Goal: Register for event/course

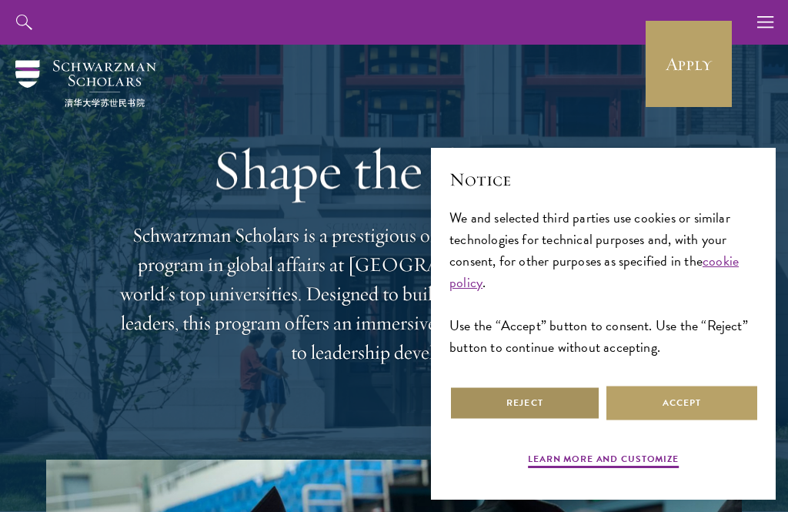
click at [557, 400] on button "Reject" at bounding box center [525, 403] width 151 height 35
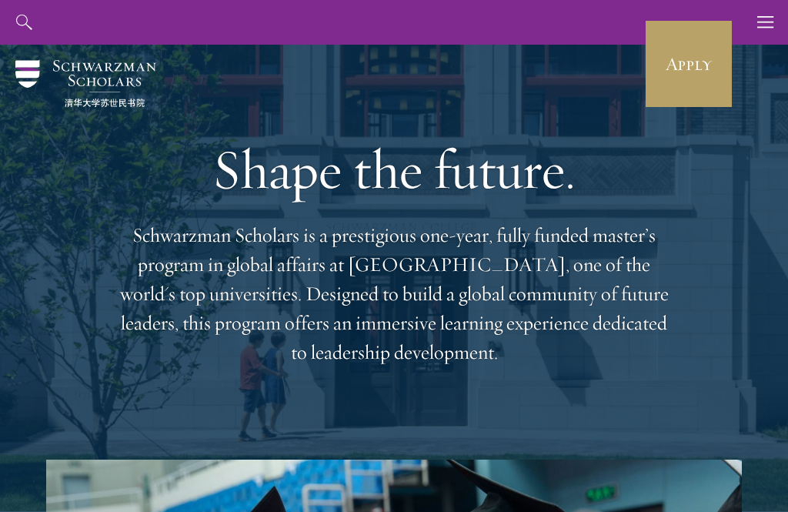
click at [689, 70] on link "Apply" at bounding box center [689, 64] width 86 height 86
click at [781, 22] on button "button" at bounding box center [766, 22] width 45 height 45
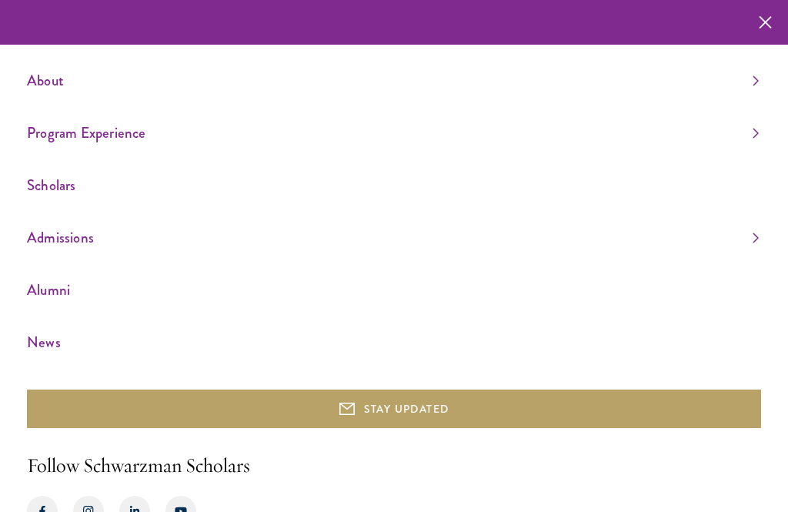
click at [767, 16] on icon "button" at bounding box center [765, 22] width 13 height 45
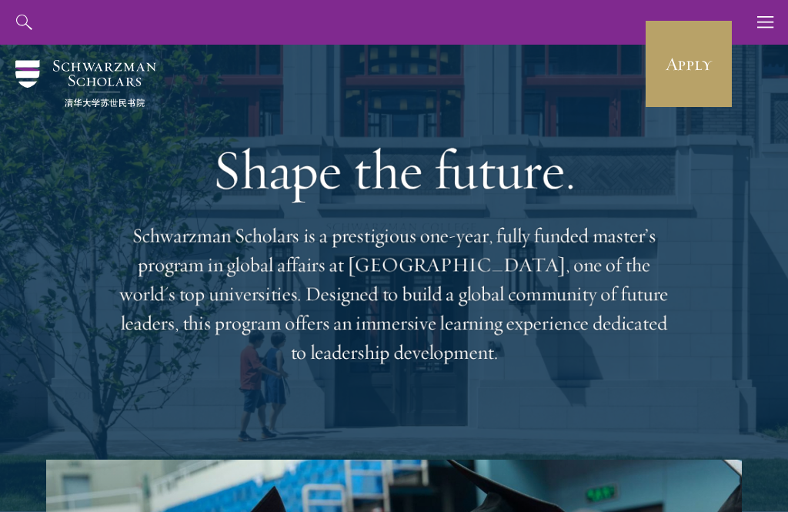
click at [531, 23] on div "About Overview Leadership Donors Program Experience Overview Curriculum Student…" at bounding box center [394, 22] width 788 height 45
click at [651, 277] on p "Schwarzman Scholars is a prestigious one-year, fully funded master’s program in…" at bounding box center [394, 294] width 554 height 146
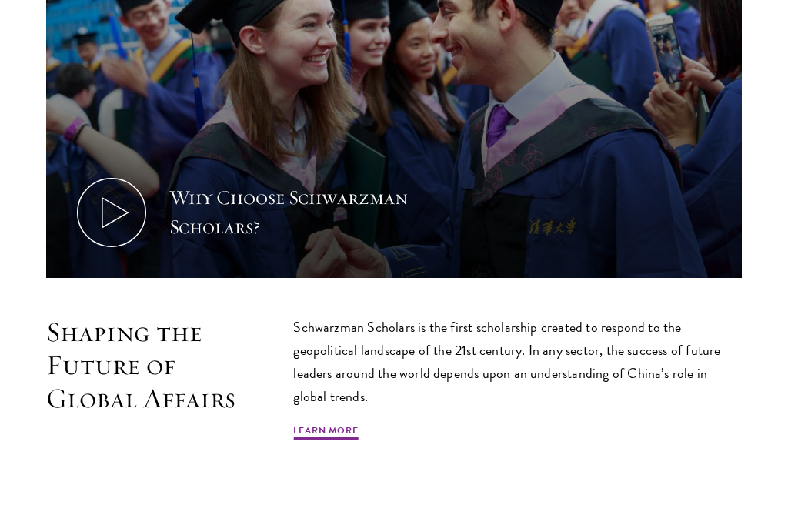
scroll to position [573, 0]
click at [343, 423] on link "Learn More" at bounding box center [325, 432] width 65 height 18
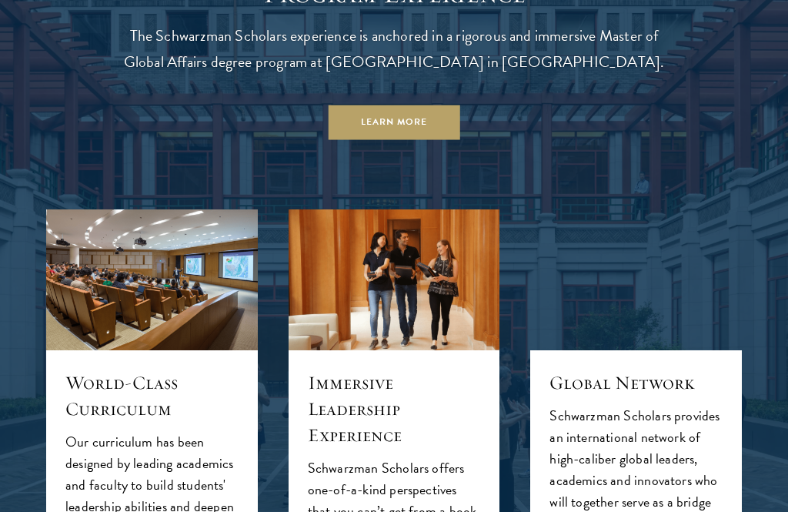
scroll to position [1228, 0]
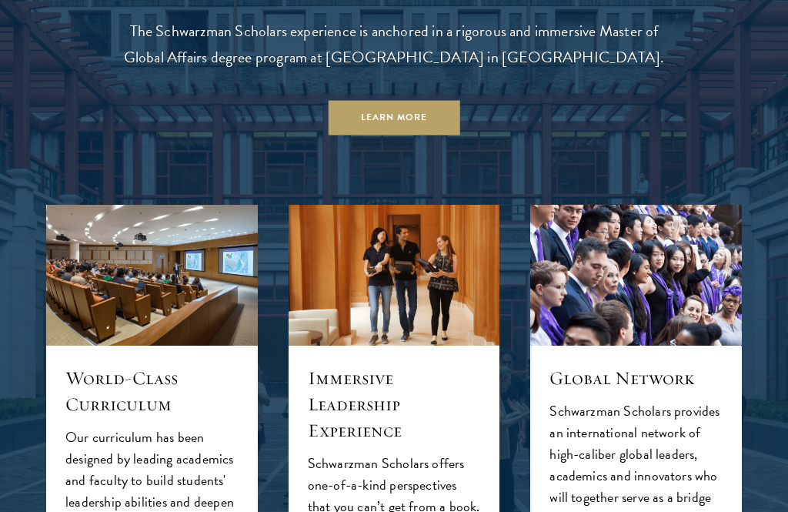
click at [413, 115] on link "Learn More" at bounding box center [395, 118] width 132 height 35
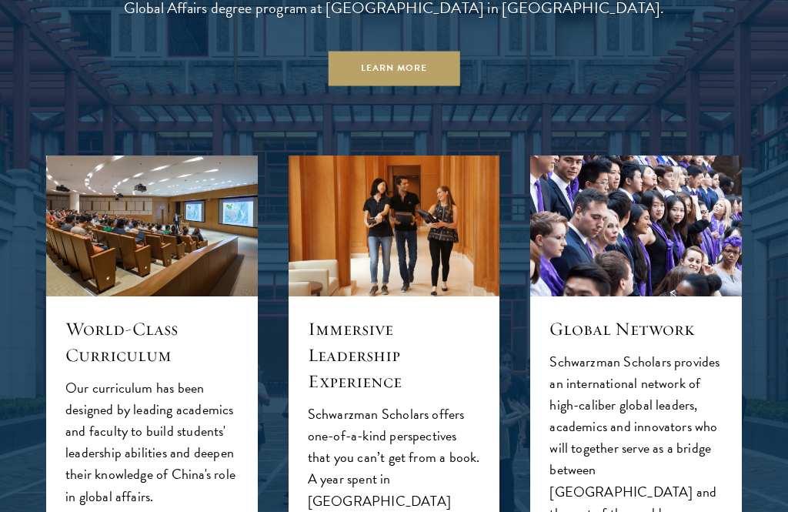
scroll to position [0, 0]
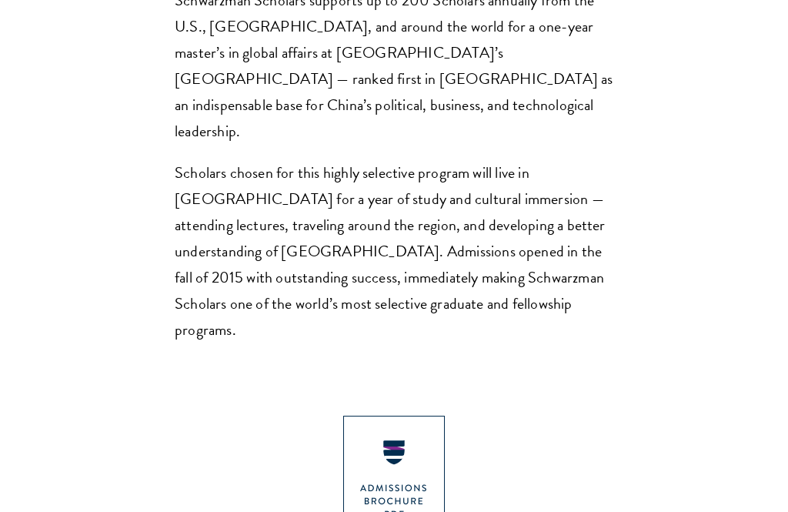
scroll to position [1205, 0]
click at [413, 416] on img at bounding box center [394, 482] width 102 height 132
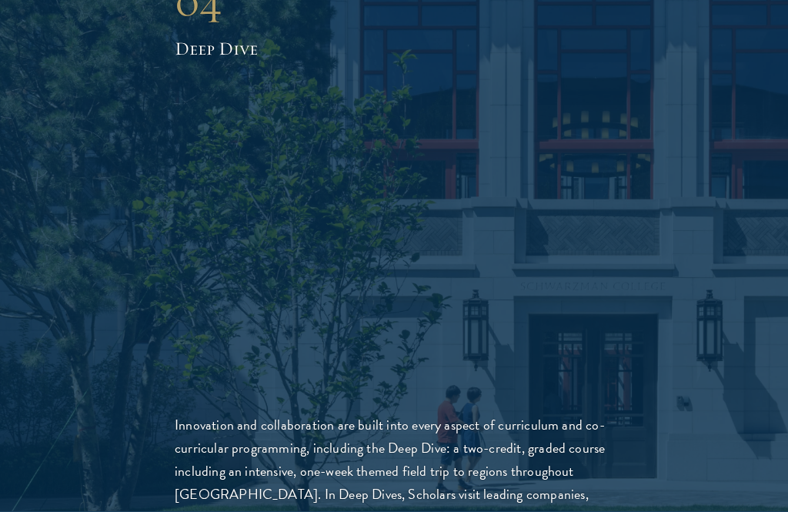
scroll to position [4144, 0]
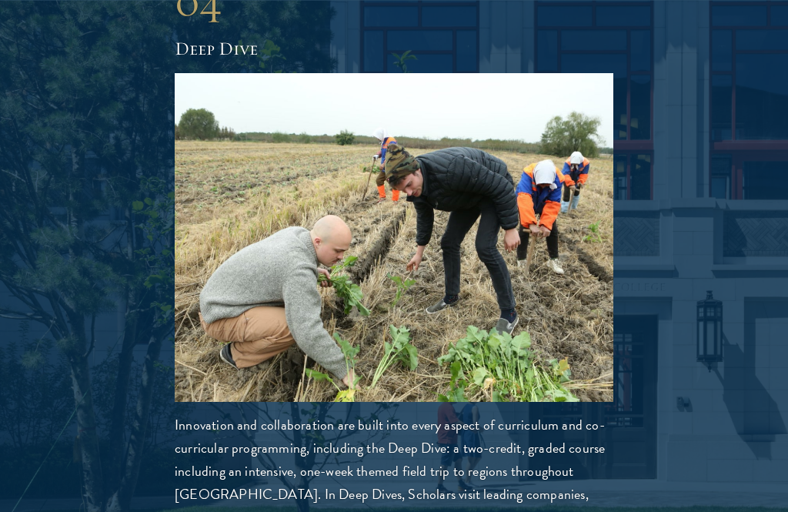
click at [675, 346] on div "04 Deep Dive 04 Deep Dive Innovation and collaboration are built into every asp…" at bounding box center [394, 252] width 696 height 556
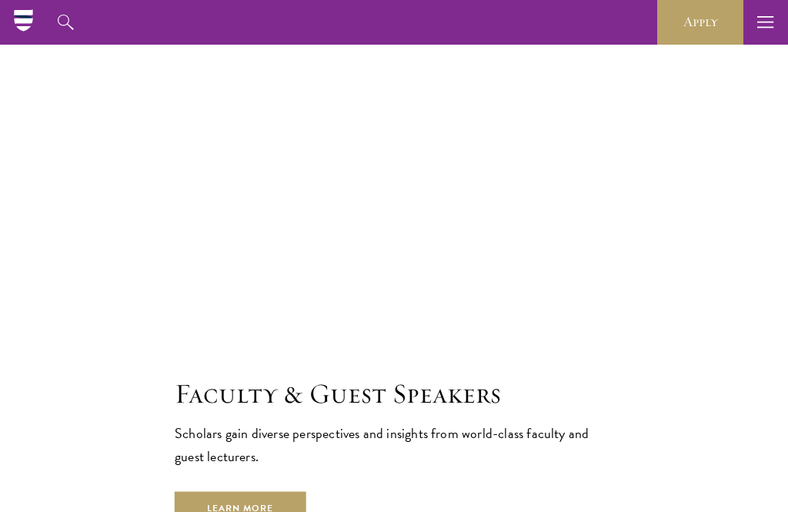
scroll to position [6835, 0]
